Goal: Task Accomplishment & Management: Manage account settings

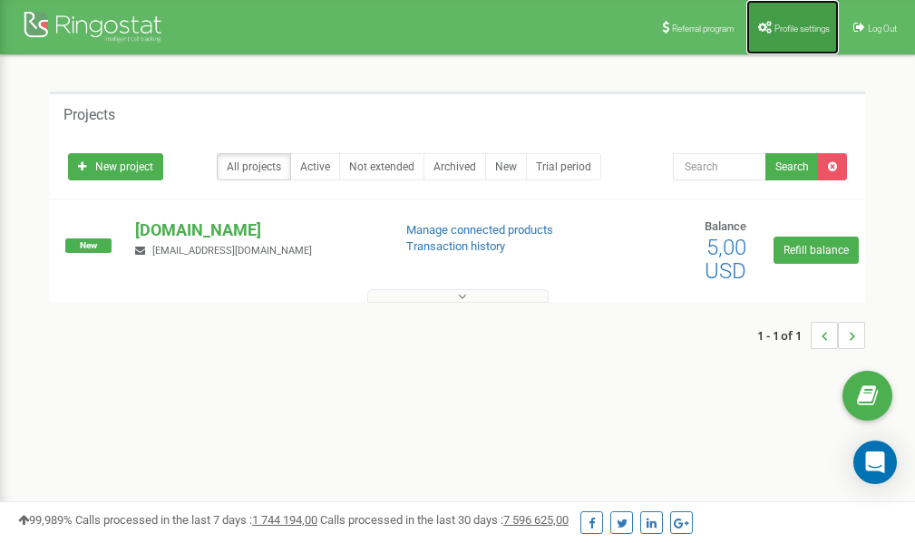
click at [785, 27] on span "Profile settings" at bounding box center [801, 29] width 55 height 10
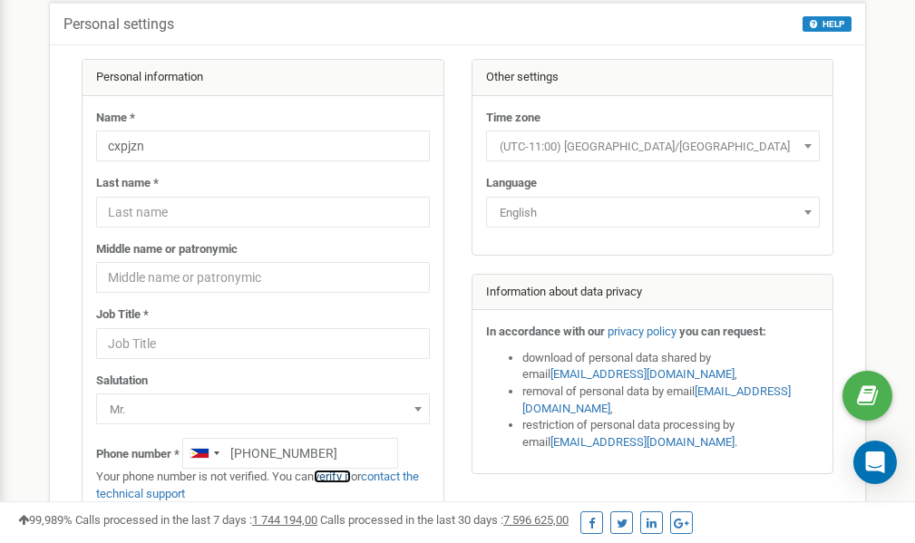
click at [342, 475] on link "verify it" at bounding box center [332, 477] width 37 height 14
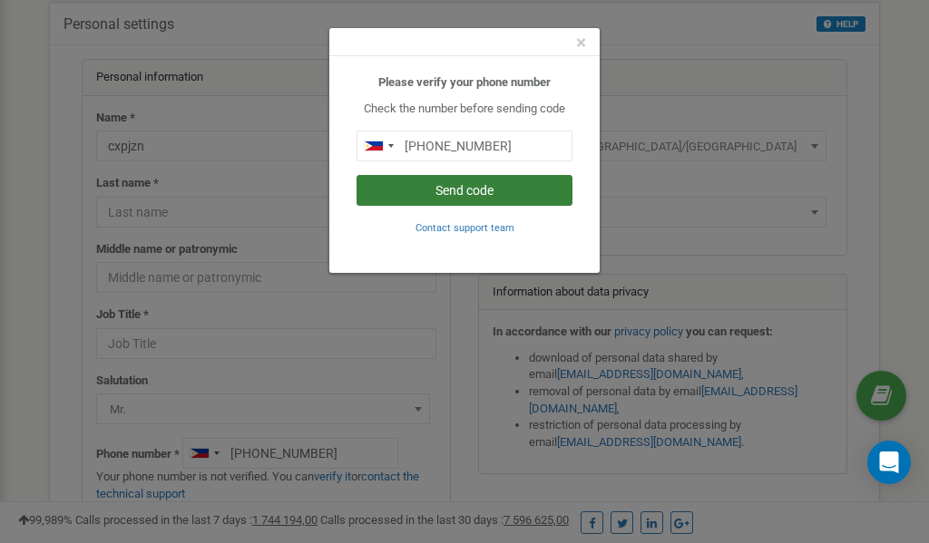
click at [442, 186] on button "Send code" at bounding box center [464, 190] width 216 height 31
